Goal: Information Seeking & Learning: Learn about a topic

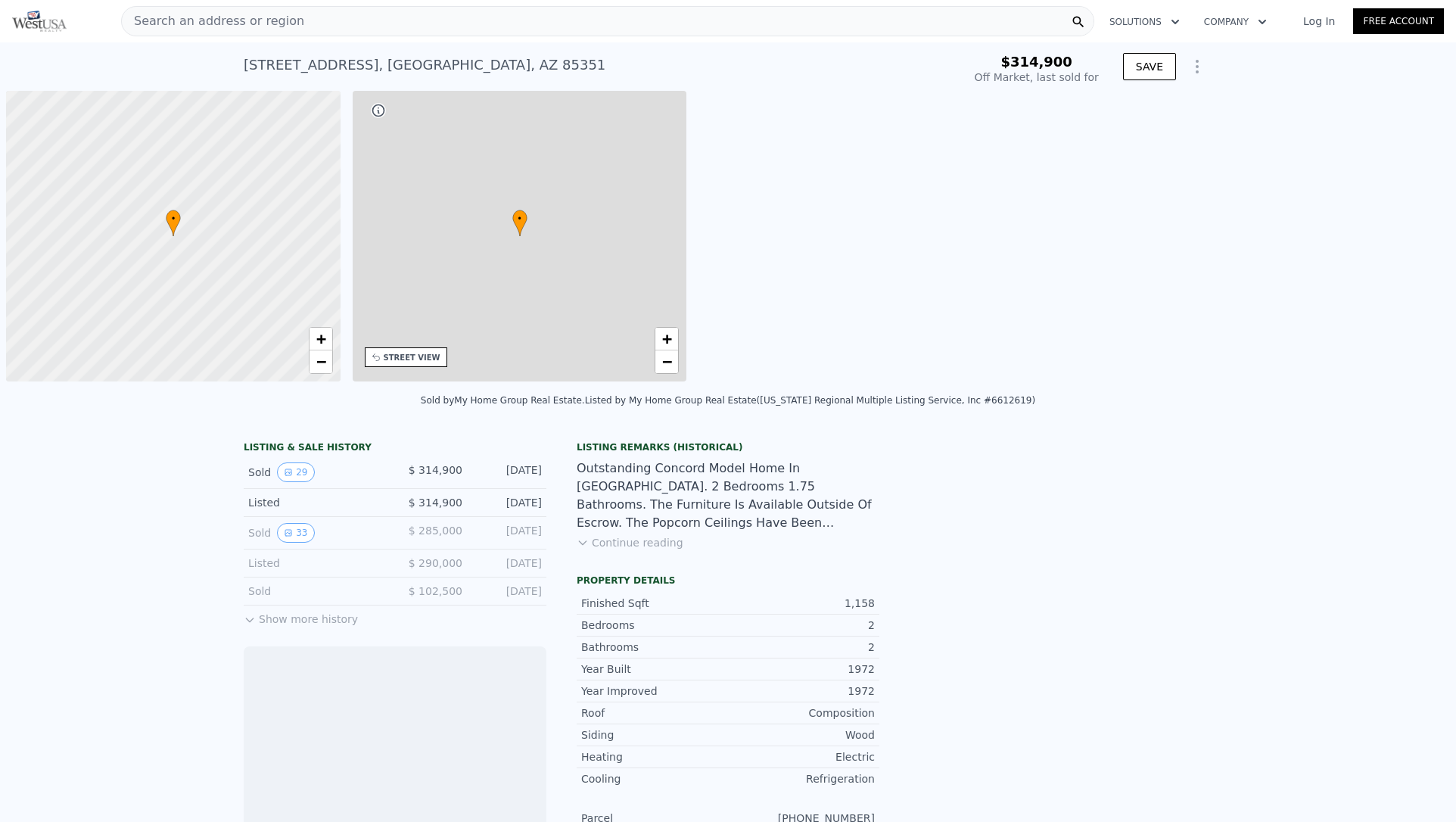
scroll to position [0, 6]
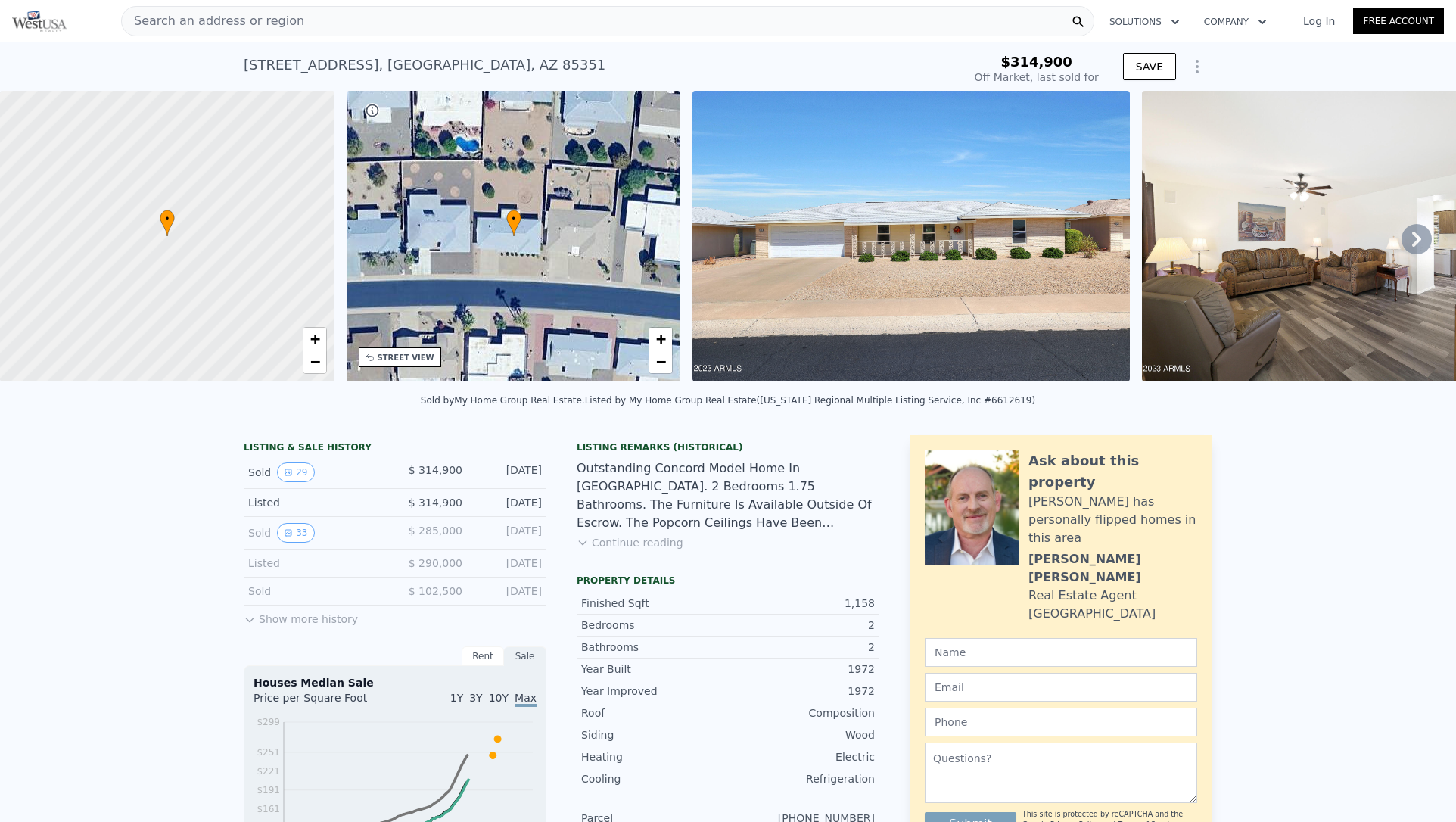
drag, startPoint x: 561, startPoint y: 19, endPoint x: 487, endPoint y: 19, distance: 74.0
type input "$ 311,000"
type input "-$ 38,100"
drag, startPoint x: 348, startPoint y: 19, endPoint x: 339, endPoint y: 19, distance: 9.0
click at [339, 19] on div "Search an address or region" at bounding box center [608, 21] width 973 height 30
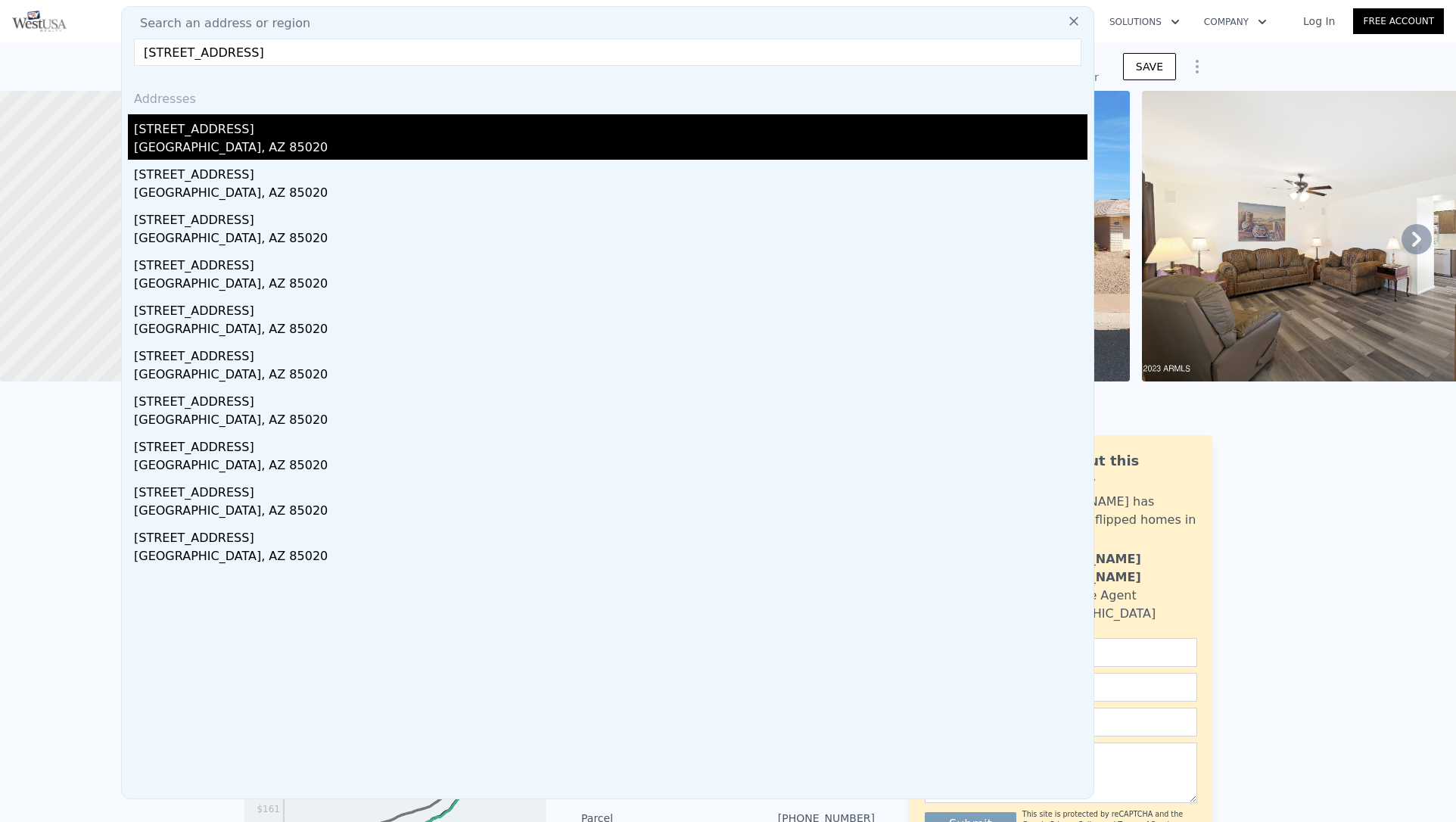
type input "[STREET_ADDRESS]"
click at [153, 131] on div "[STREET_ADDRESS]" at bounding box center [610, 126] width 953 height 24
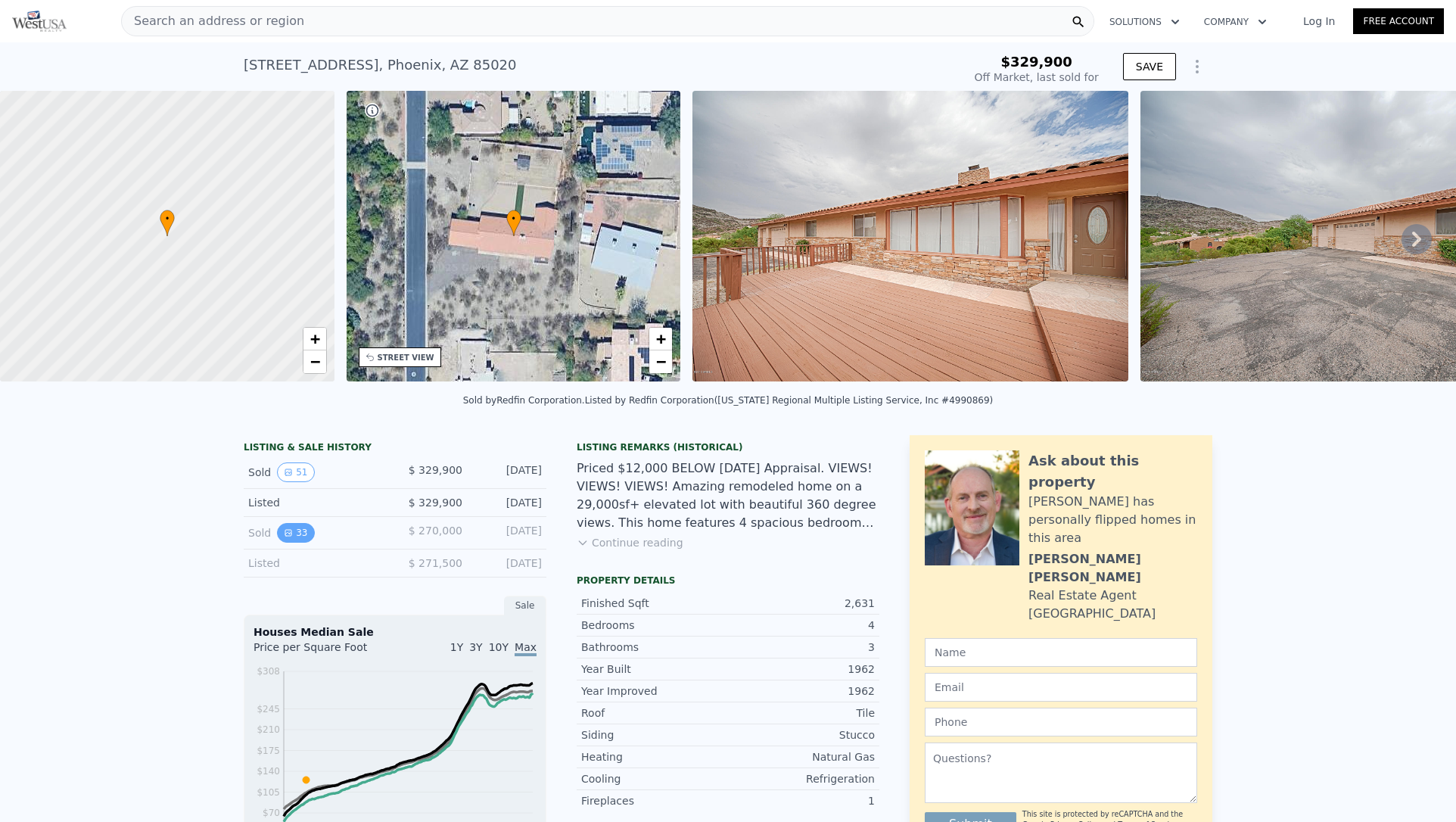
click at [280, 542] on button "33" at bounding box center [296, 532] width 37 height 19
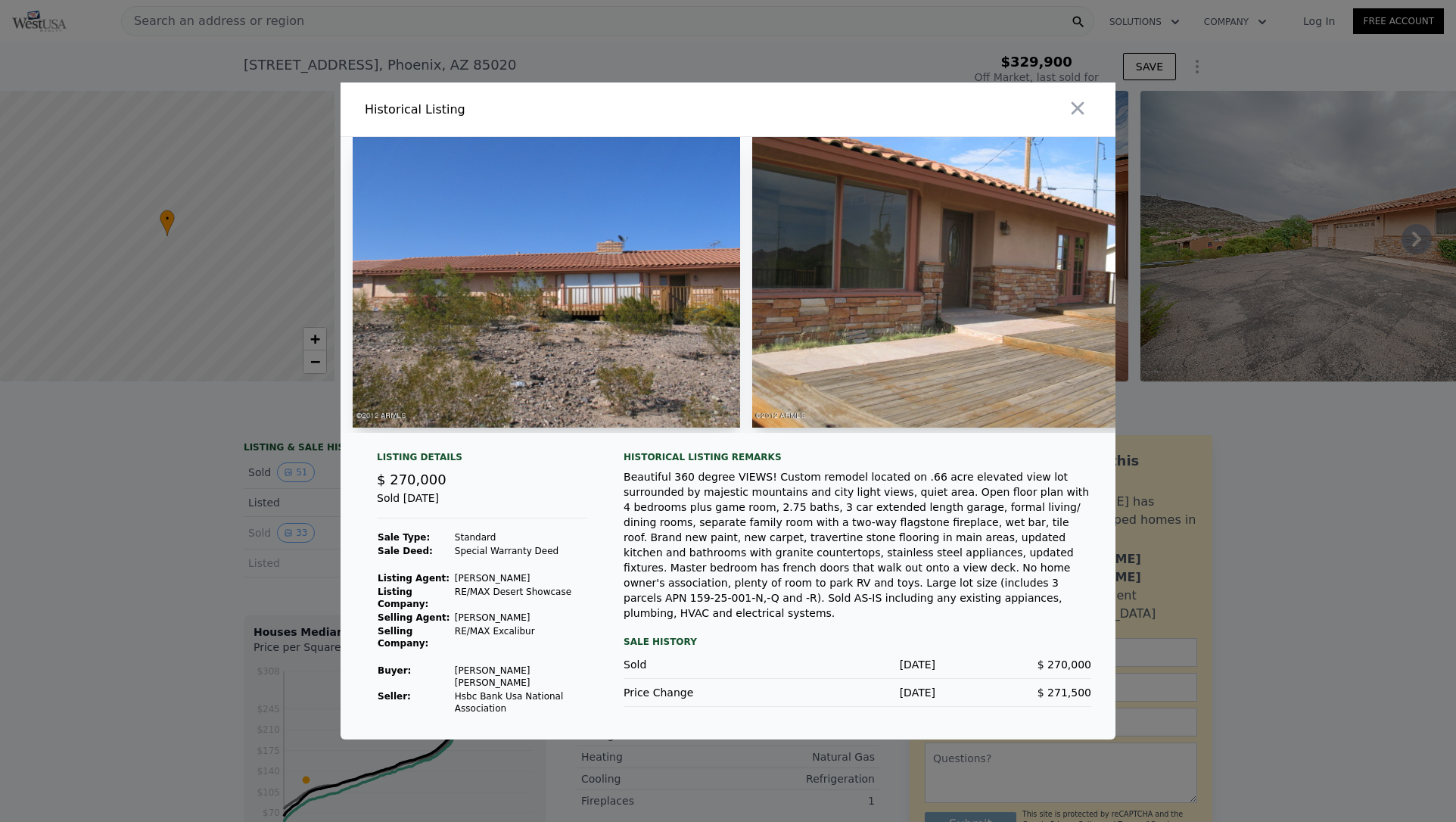
click at [672, 277] on img at bounding box center [547, 282] width 388 height 290
click at [973, 352] on img at bounding box center [946, 282] width 388 height 290
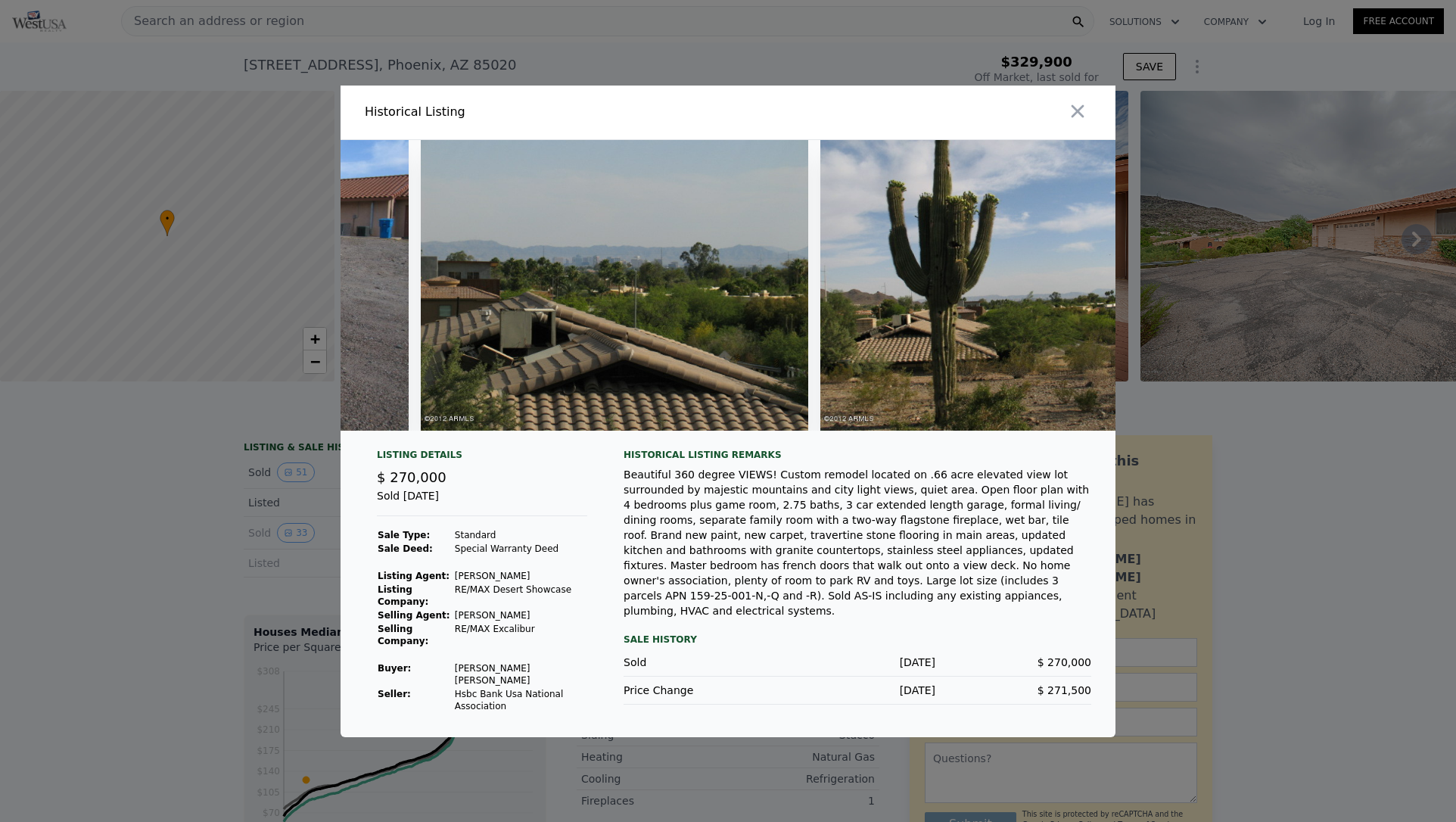
scroll to position [0, 12435]
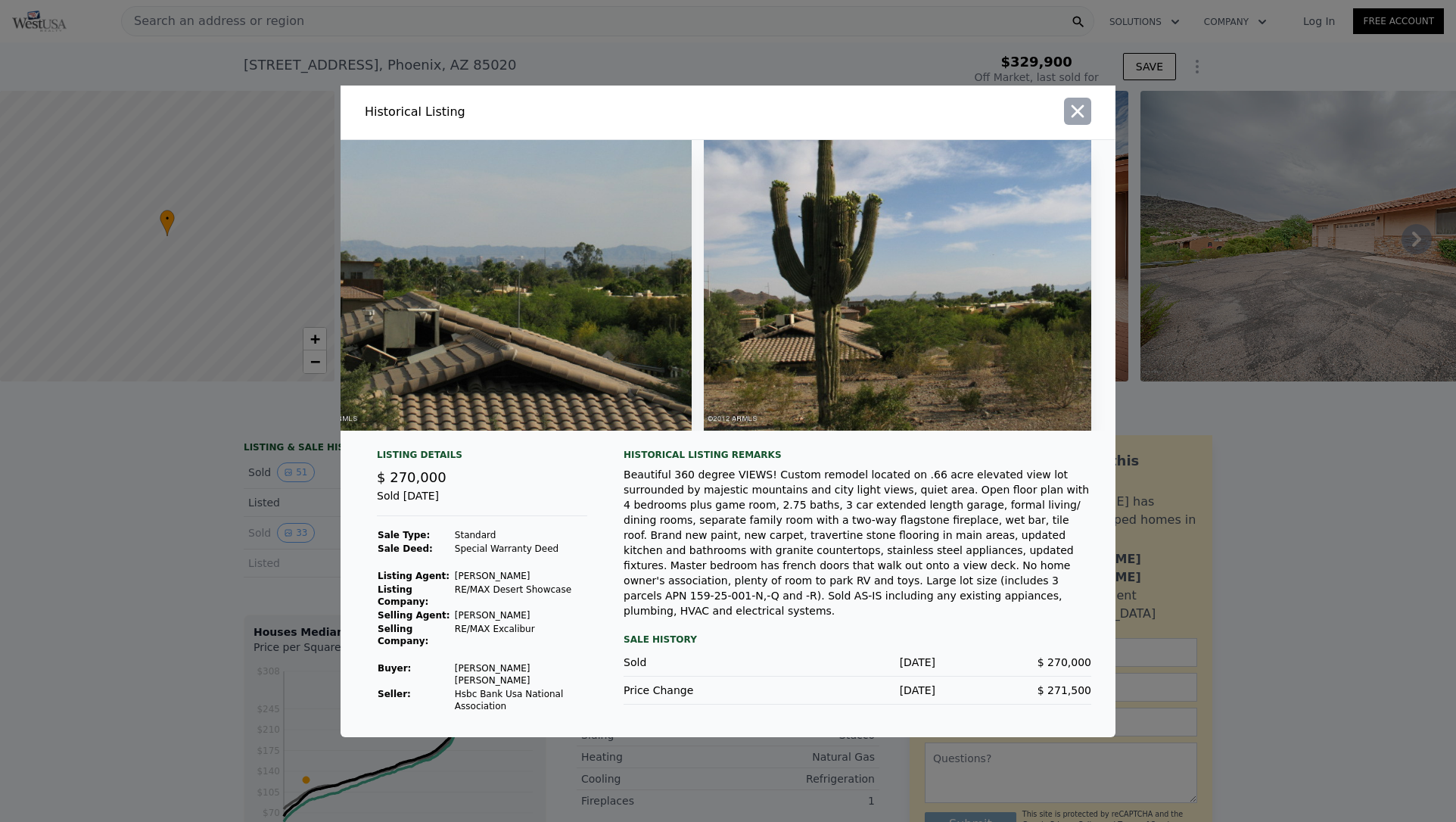
click at [1081, 114] on icon "button" at bounding box center [1078, 110] width 13 height 13
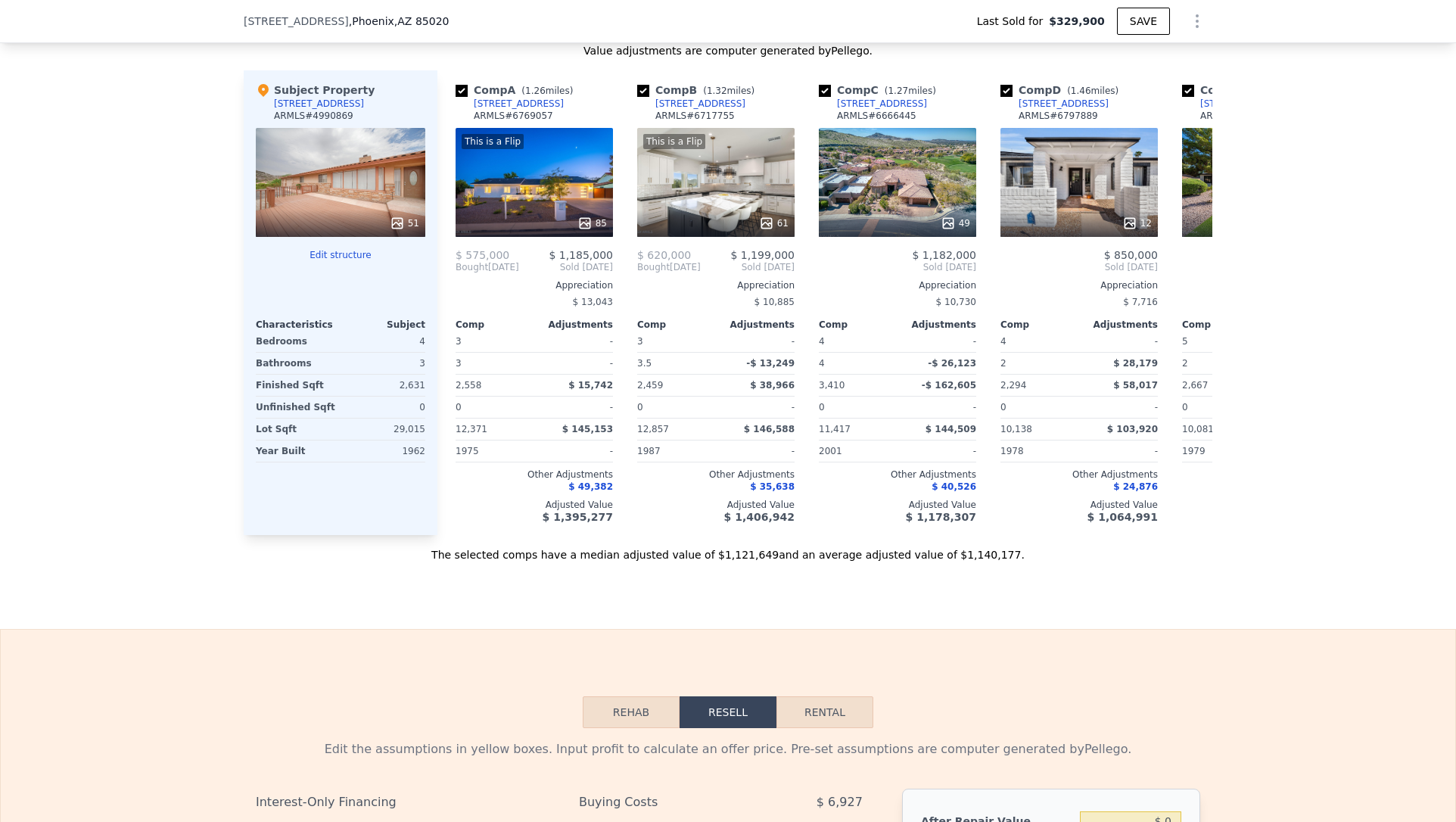
scroll to position [1962, 0]
